Goal: Complete application form

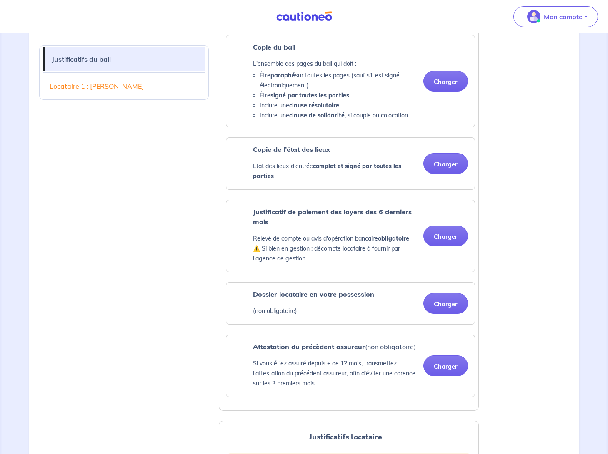
scroll to position [291, 0]
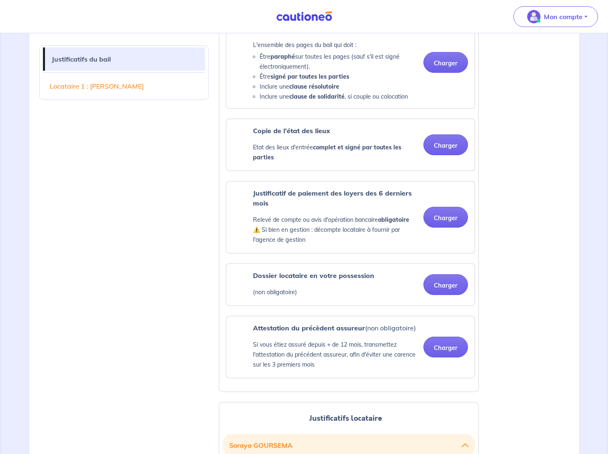
drag, startPoint x: 158, startPoint y: 384, endPoint x: 120, endPoint y: 392, distance: 39.2
click at [120, 392] on div "Justificatifs du bail Locataire 1 : [PERSON_NAME]" at bounding box center [124, 395] width 180 height 895
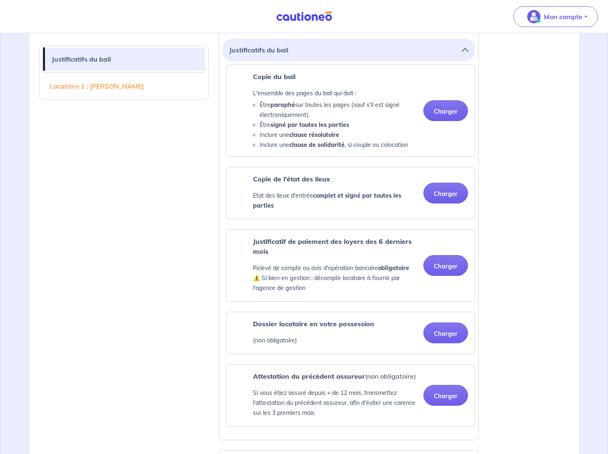
scroll to position [167, 0]
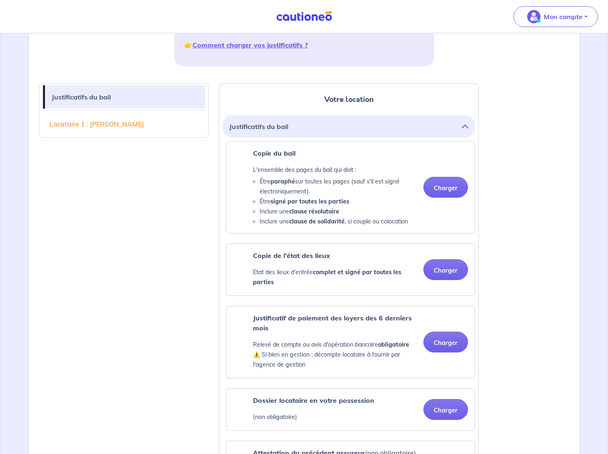
click at [446, 184] on button "Charger" at bounding box center [445, 187] width 45 height 21
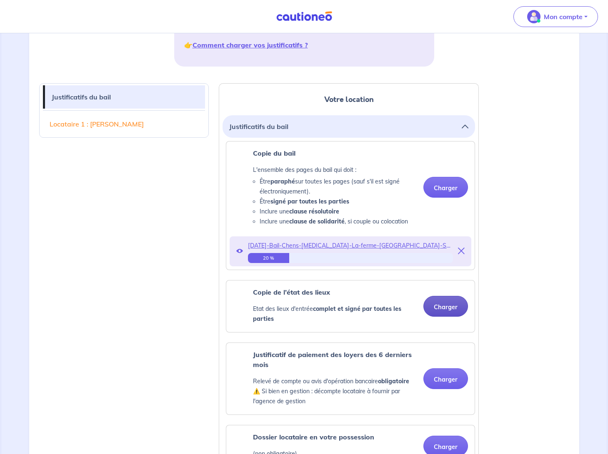
click at [445, 307] on button "Charger" at bounding box center [445, 306] width 45 height 21
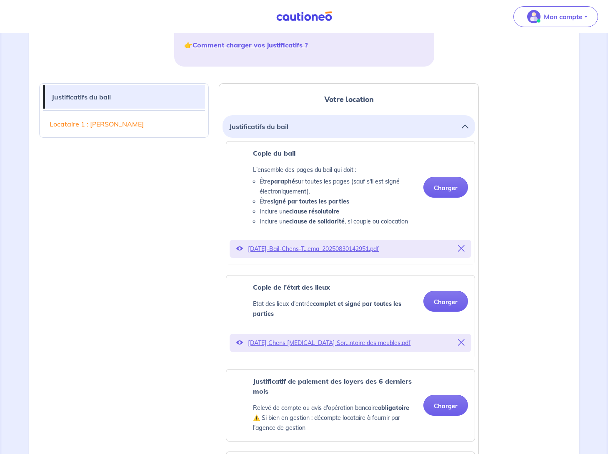
click at [463, 341] on icon at bounding box center [461, 342] width 7 height 7
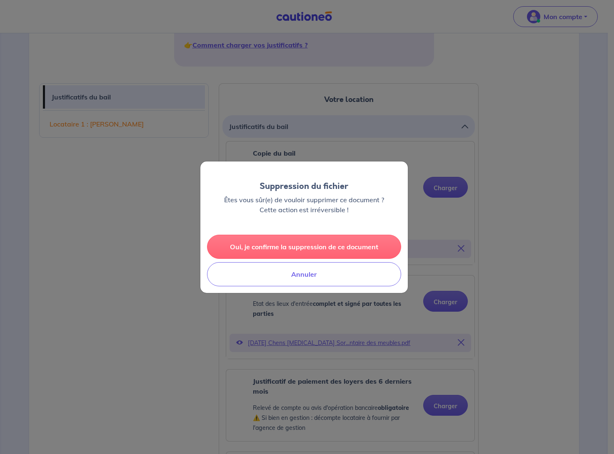
click at [344, 248] on button "Oui, je confirme la suppression de ce document" at bounding box center [304, 247] width 194 height 24
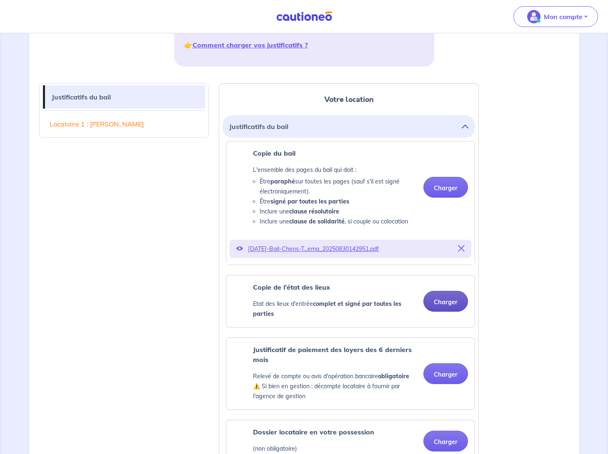
click at [446, 302] on button "Charger" at bounding box center [445, 301] width 45 height 21
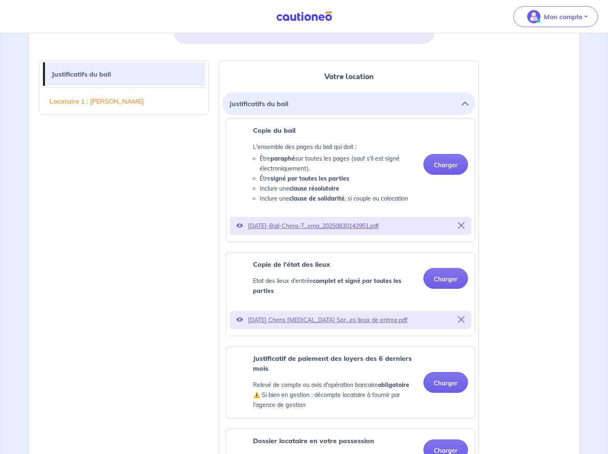
scroll to position [250, 0]
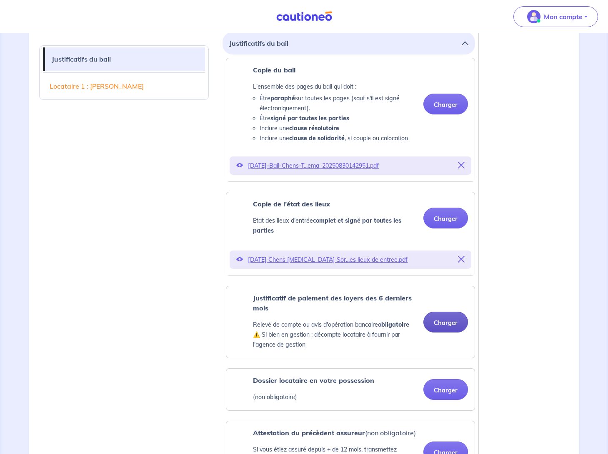
click at [449, 320] on button "Charger" at bounding box center [445, 322] width 45 height 21
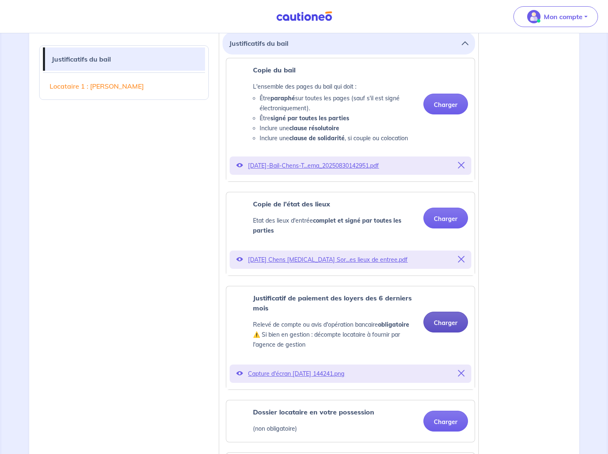
click at [450, 320] on button "Charger" at bounding box center [445, 322] width 45 height 21
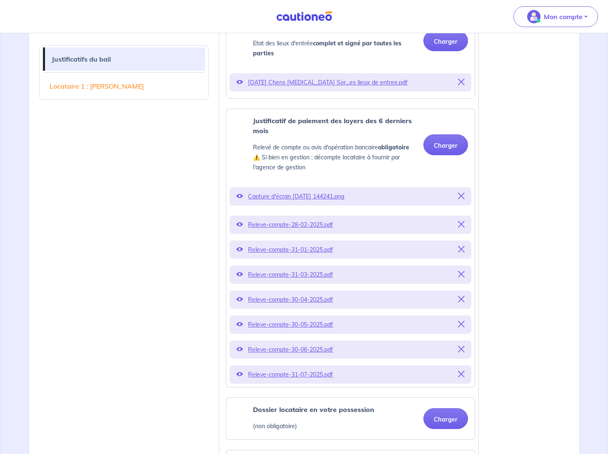
scroll to position [458, 0]
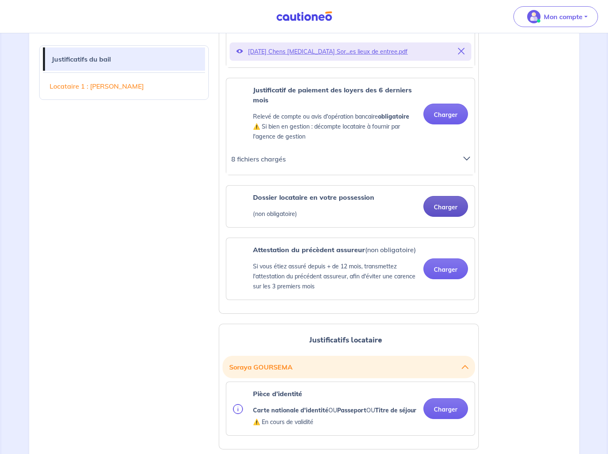
click at [443, 204] on button "Charger" at bounding box center [445, 206] width 45 height 21
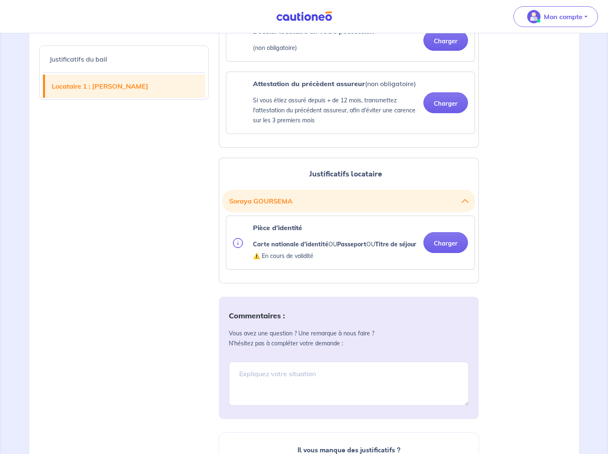
scroll to position [625, 0]
click at [445, 248] on button "Charger" at bounding box center [445, 242] width 45 height 21
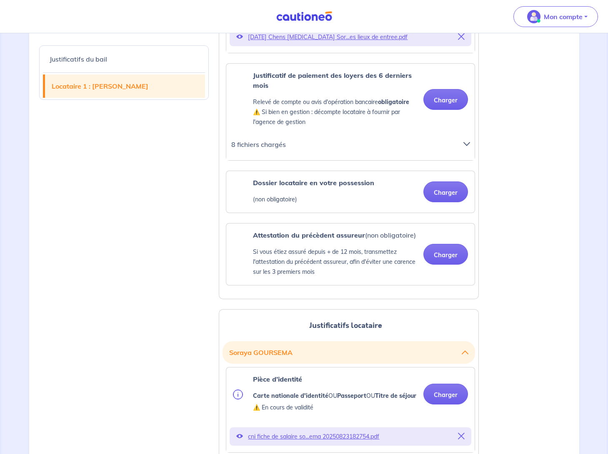
scroll to position [458, 0]
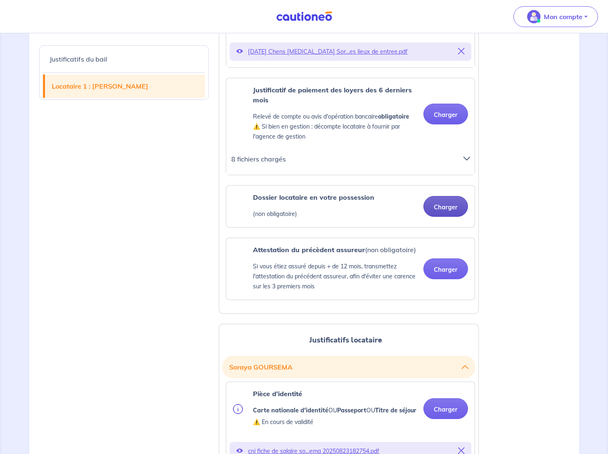
click at [445, 208] on button "Charger" at bounding box center [445, 206] width 45 height 21
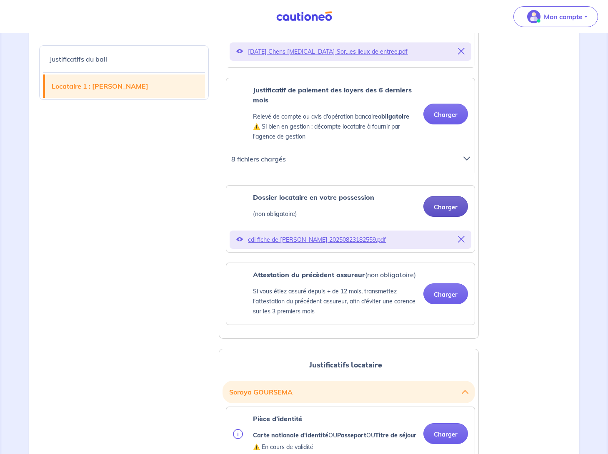
click at [447, 207] on button "Charger" at bounding box center [445, 206] width 45 height 21
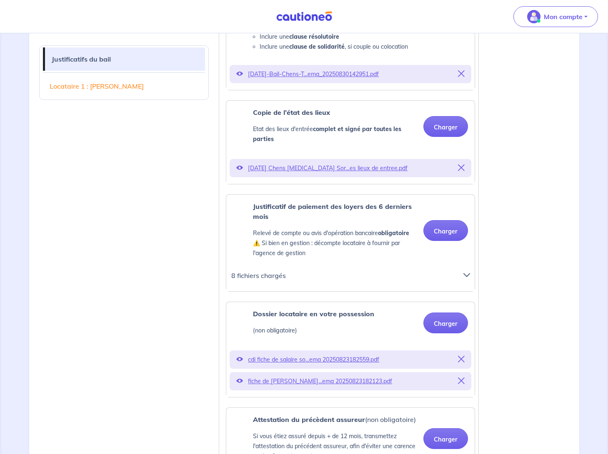
scroll to position [333, 0]
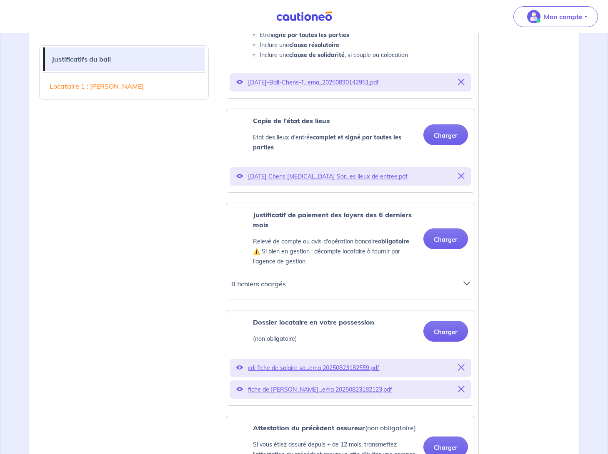
click at [466, 284] on icon at bounding box center [466, 283] width 7 height 7
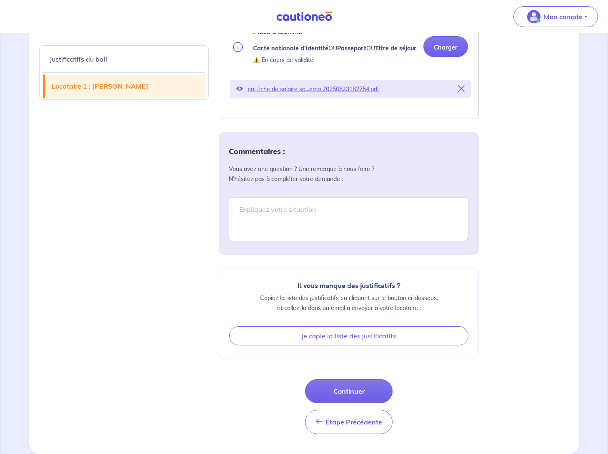
scroll to position [1060, 0]
click at [367, 392] on button "Continuer" at bounding box center [348, 391] width 87 height 24
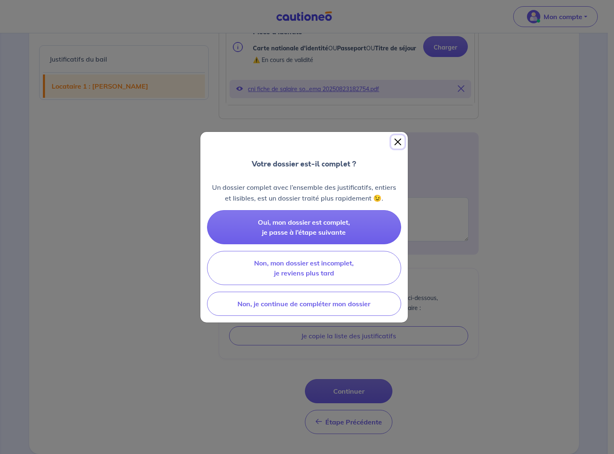
click at [395, 142] on button "Close" at bounding box center [397, 141] width 13 height 13
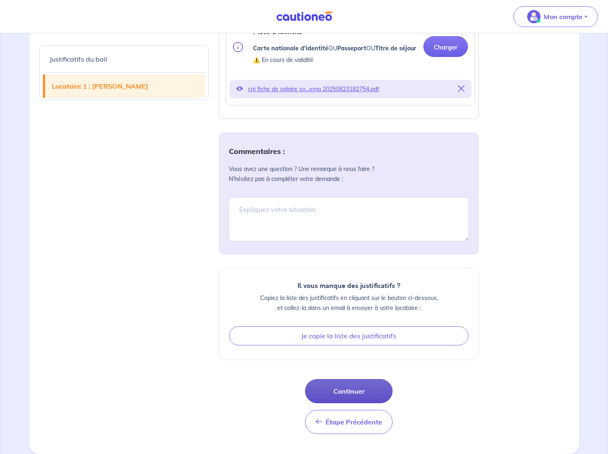
click at [364, 392] on button "Continuer" at bounding box center [348, 391] width 87 height 24
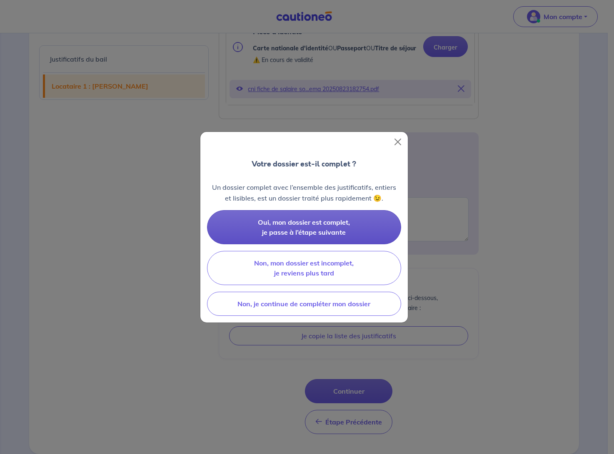
click at [364, 229] on button "Oui, mon dossier est complet, je passe à l’étape suivante" at bounding box center [304, 227] width 194 height 34
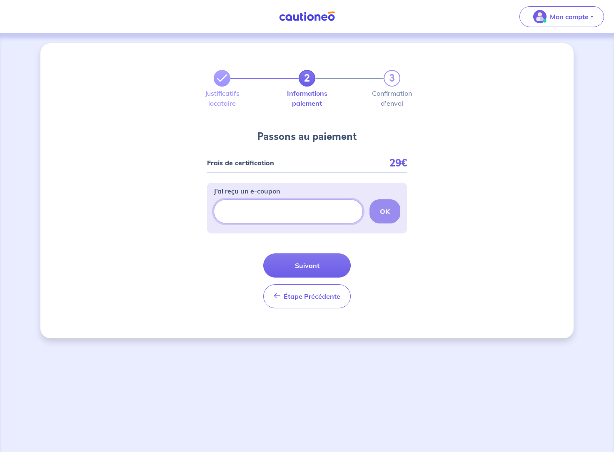
click at [295, 217] on input "J’ai reçu un e-coupon" at bounding box center [288, 211] width 149 height 24
click at [319, 261] on button "Suivant" at bounding box center [306, 266] width 87 height 24
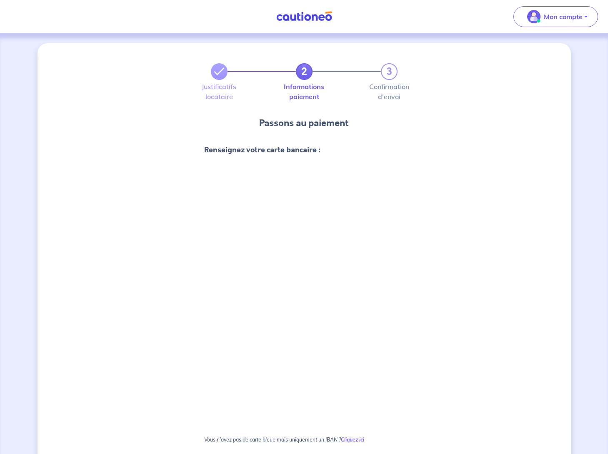
click at [471, 191] on div "2 3 Justificatifs locataire Informations paiement Confirmation d'envoi Passons …" at bounding box center [303, 330] width 533 height 574
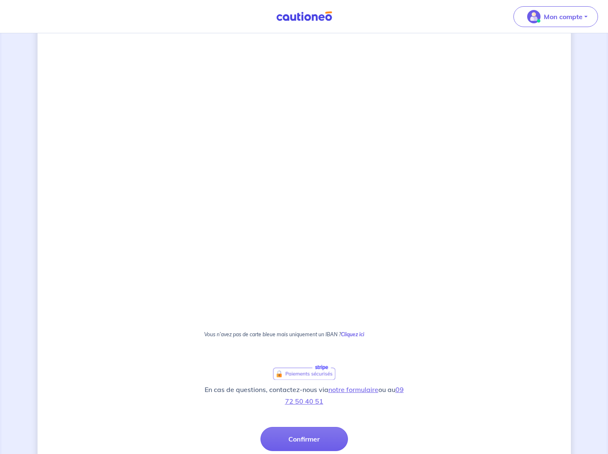
scroll to position [377, 0]
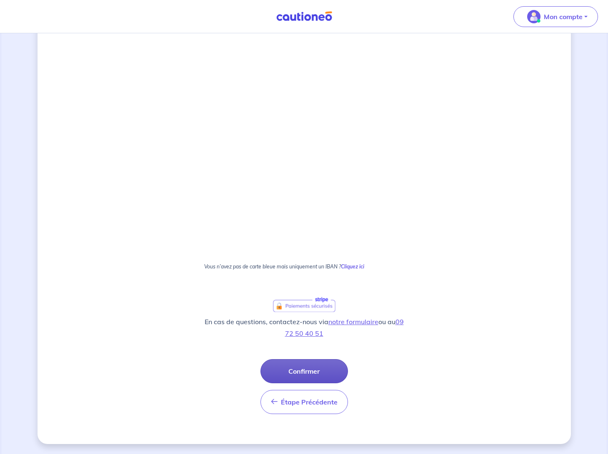
click at [326, 371] on button "Confirmer" at bounding box center [303, 371] width 87 height 24
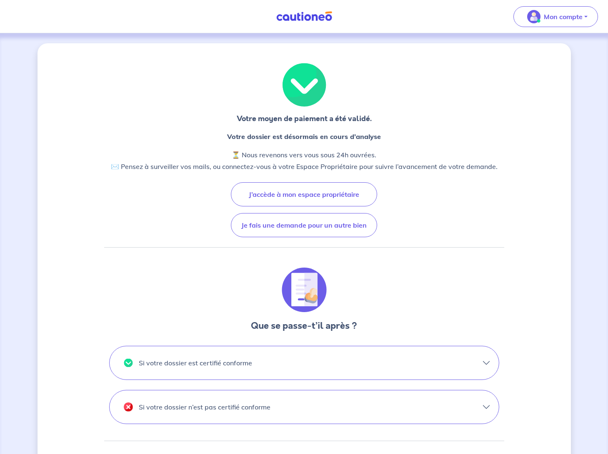
click at [486, 364] on button "Si votre dossier est certifié conforme" at bounding box center [304, 362] width 389 height 33
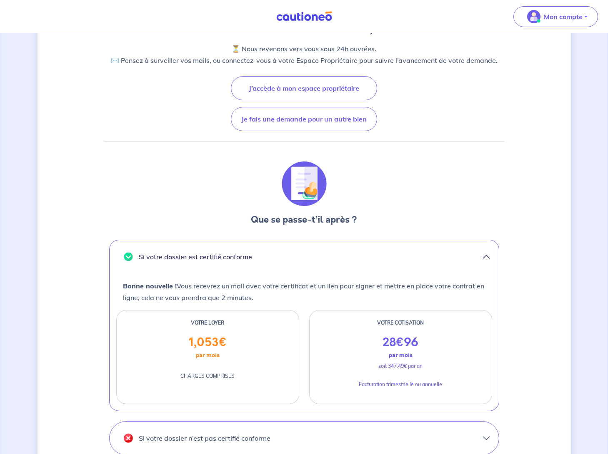
scroll to position [125, 0]
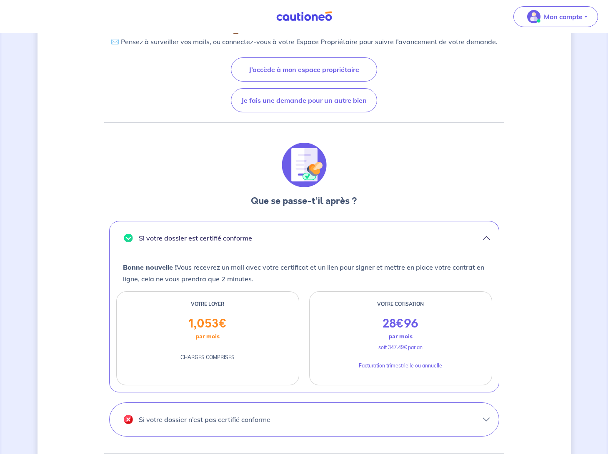
click at [490, 420] on button "Si votre dossier n’est pas certifié conforme" at bounding box center [304, 419] width 389 height 33
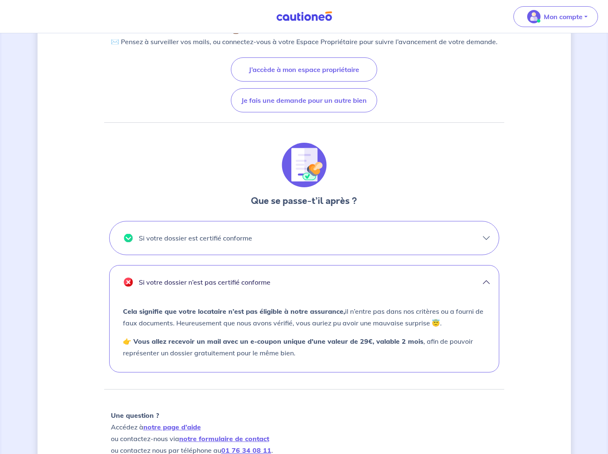
click at [485, 281] on button "Si votre dossier n’est pas certifié conforme" at bounding box center [304, 282] width 389 height 33
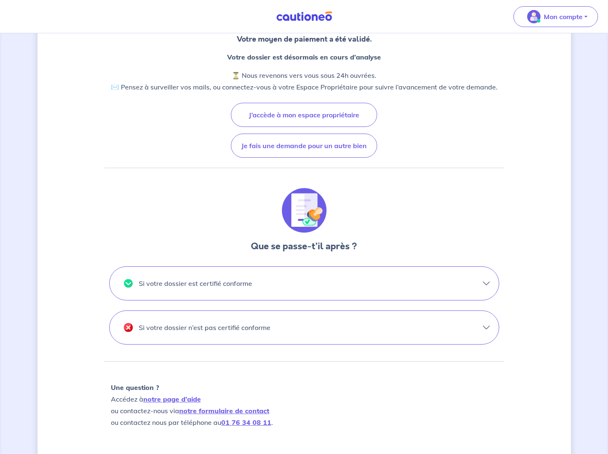
scroll to position [13, 0]
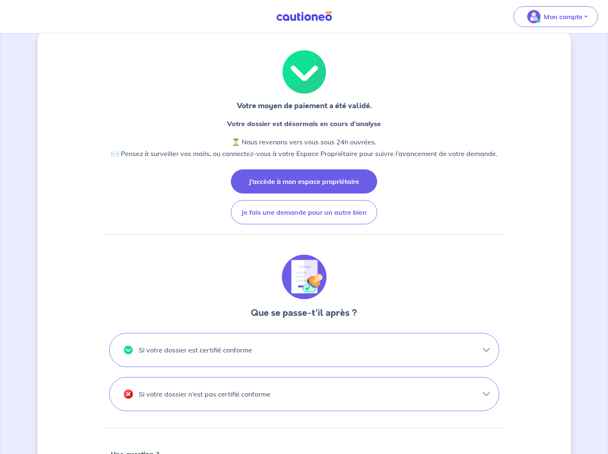
click at [294, 185] on button "J’accède à mon espace propriétaire" at bounding box center [304, 181] width 146 height 24
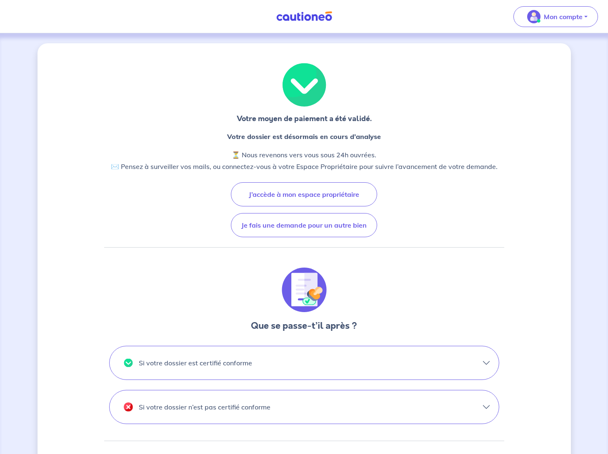
click at [481, 361] on button "Si votre dossier est certifié conforme" at bounding box center [304, 362] width 389 height 33
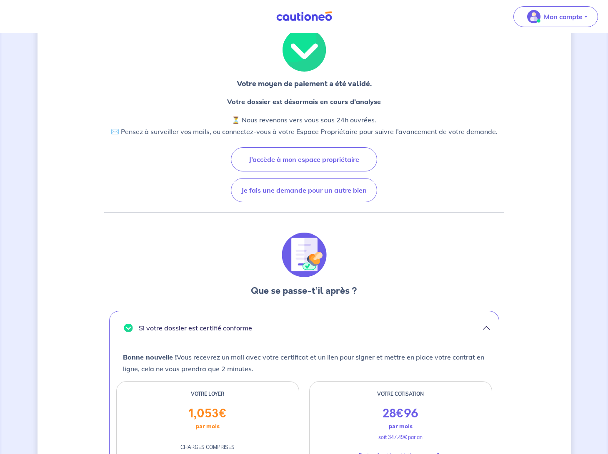
scroll to position [125, 0]
